Goal: Find specific page/section: Find specific page/section

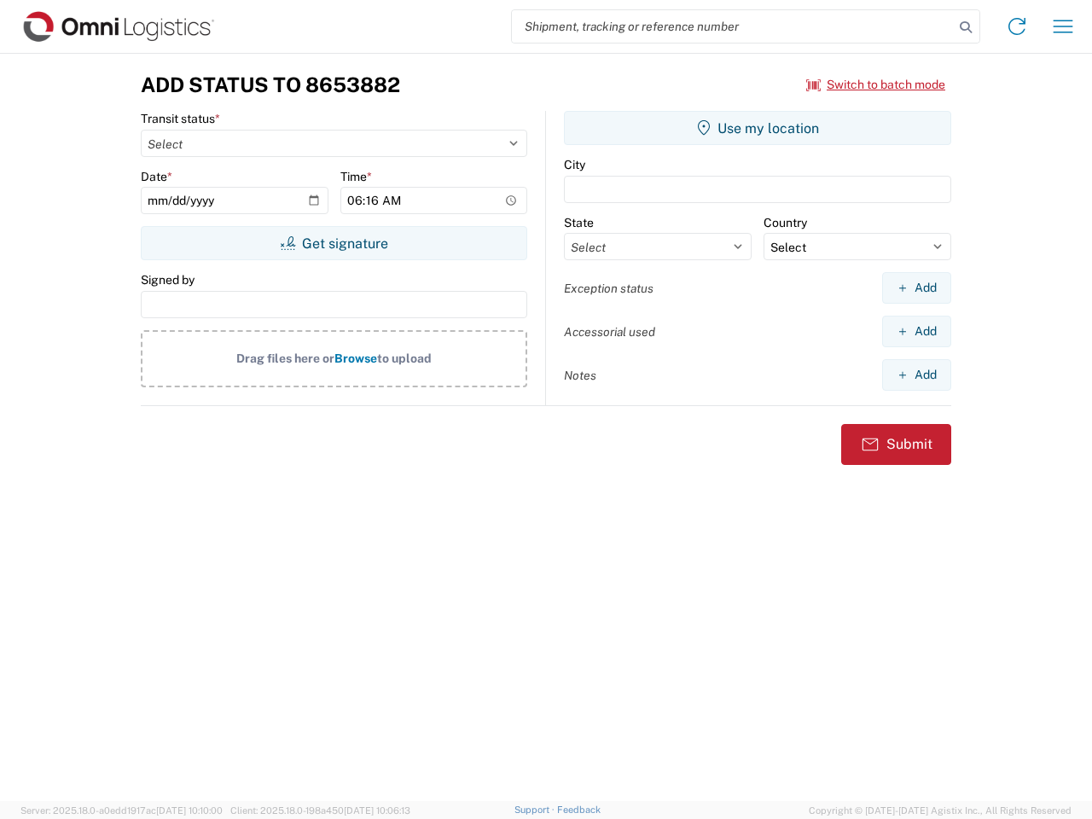
click at [733, 26] on input "search" at bounding box center [733, 26] width 442 height 32
click at [966, 27] on icon at bounding box center [966, 27] width 24 height 24
click at [1017, 26] on icon at bounding box center [1016, 26] width 27 height 27
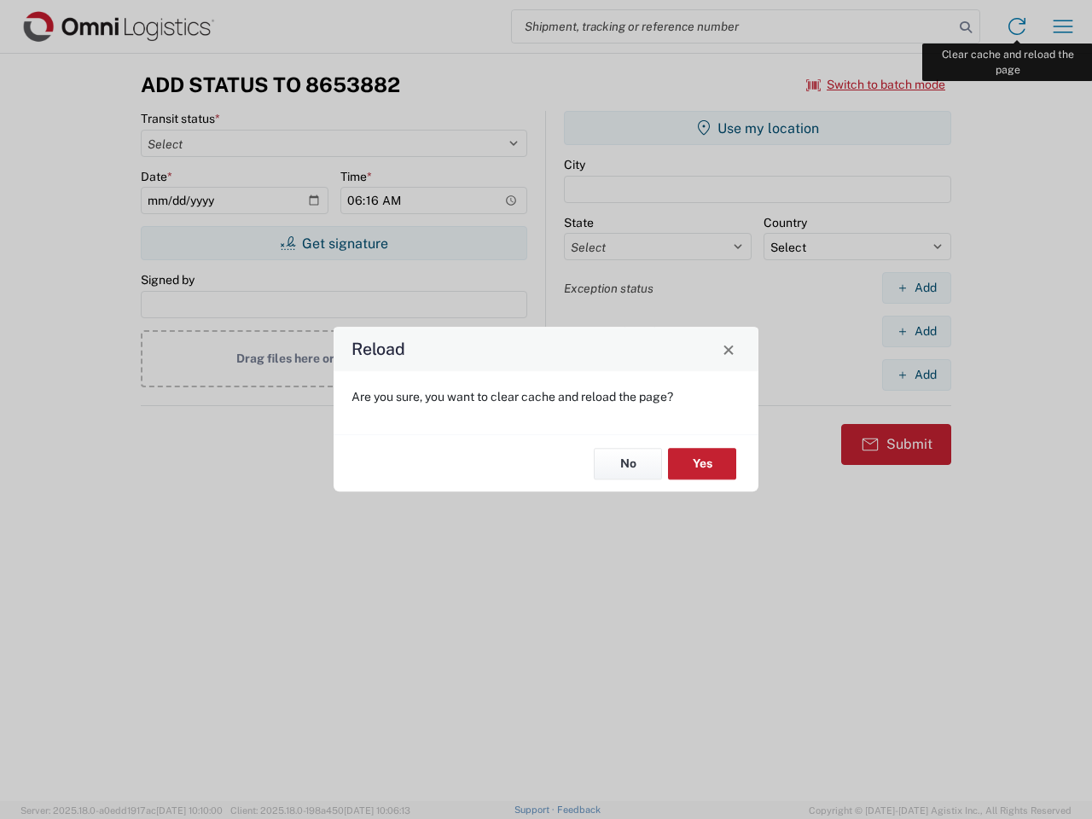
click at [1063, 26] on div "Reload Are you sure, you want to clear cache and reload the page? No Yes" at bounding box center [546, 409] width 1092 height 819
click at [876, 84] on div "Reload Are you sure, you want to clear cache and reload the page? No Yes" at bounding box center [546, 409] width 1092 height 819
click at [334, 243] on div "Reload Are you sure, you want to clear cache and reload the page? No Yes" at bounding box center [546, 409] width 1092 height 819
click at [757, 128] on div "Reload Are you sure, you want to clear cache and reload the page? No Yes" at bounding box center [546, 409] width 1092 height 819
click at [916, 287] on div "Reload Are you sure, you want to clear cache and reload the page? No Yes" at bounding box center [546, 409] width 1092 height 819
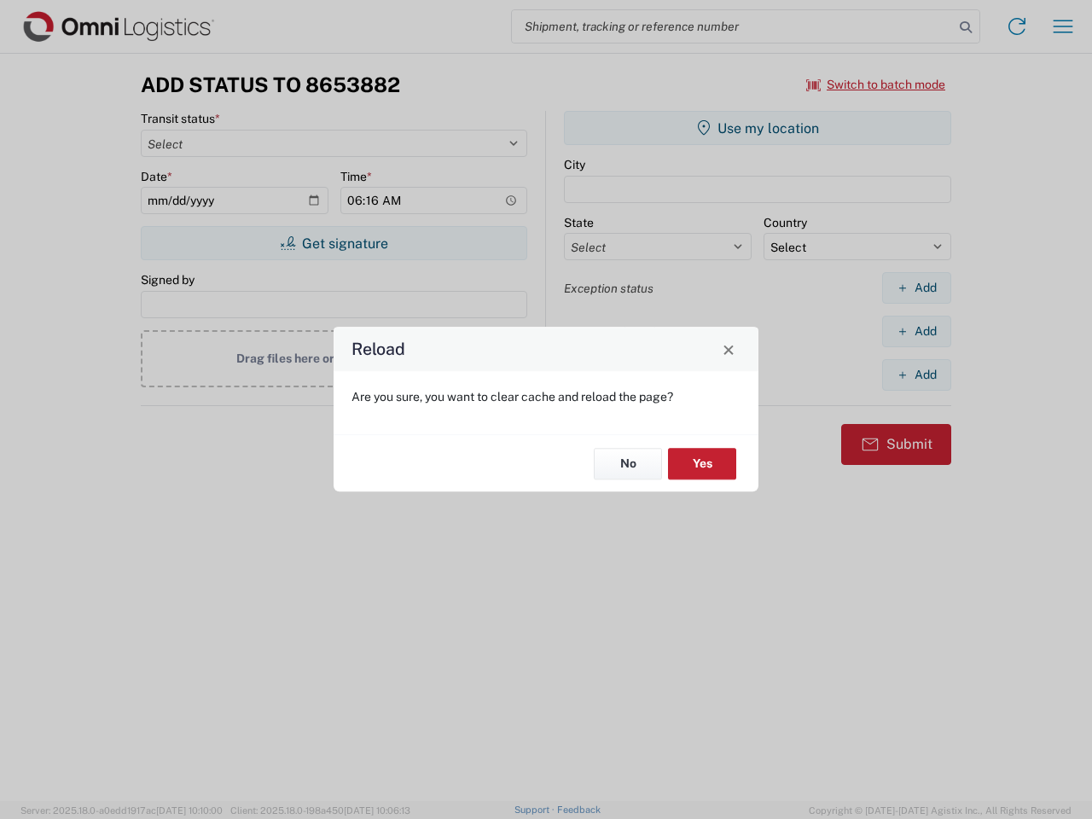
click at [916, 331] on div "Reload Are you sure, you want to clear cache and reload the page? No Yes" at bounding box center [546, 409] width 1092 height 819
click at [916, 374] on div "Reload Are you sure, you want to clear cache and reload the page? No Yes" at bounding box center [546, 409] width 1092 height 819
